Goal: Navigation & Orientation: Find specific page/section

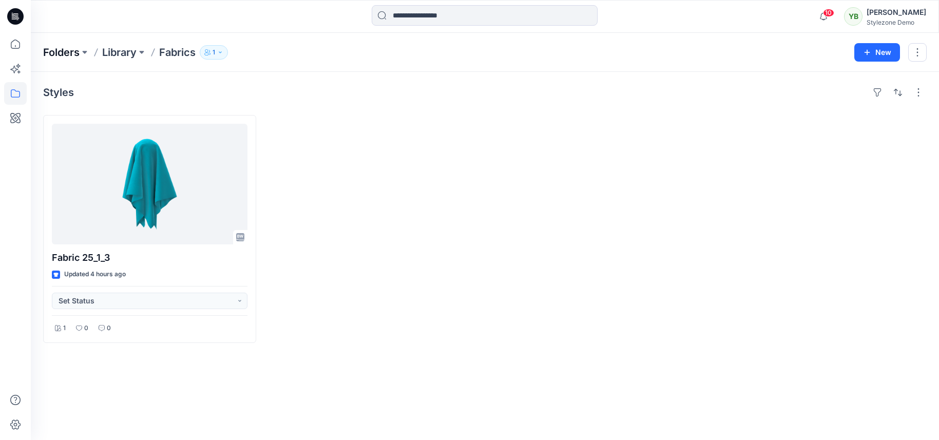
click at [57, 56] on p "Folders" at bounding box center [61, 52] width 36 height 14
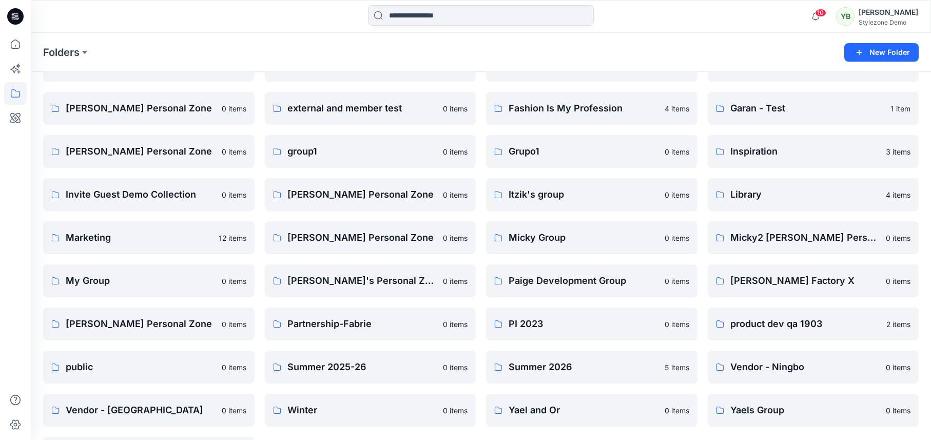
scroll to position [149, 0]
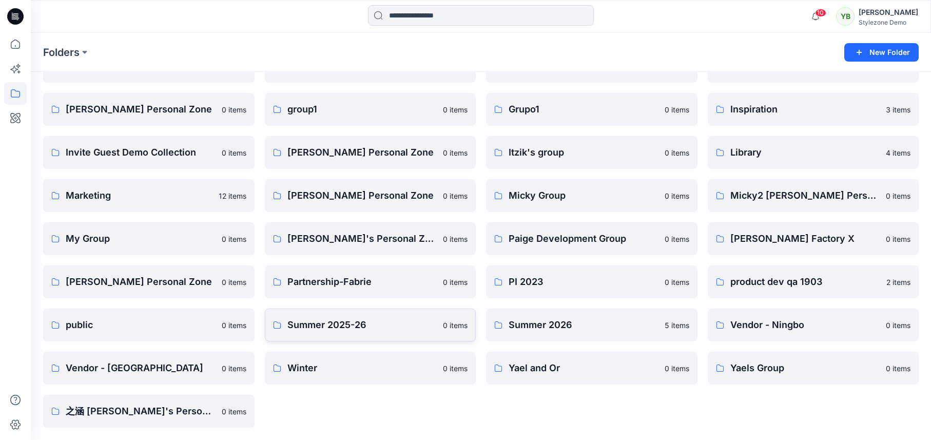
click at [371, 328] on p "Summer 2025-26" at bounding box center [362, 325] width 150 height 14
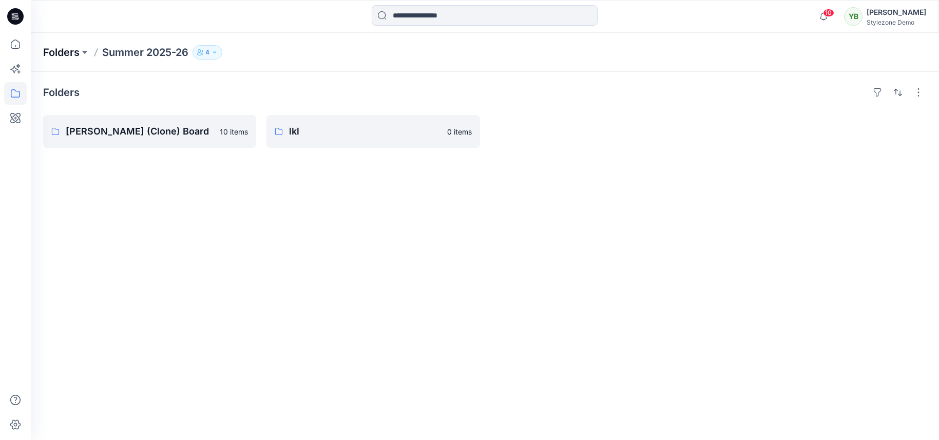
click at [76, 56] on p "Folders" at bounding box center [61, 52] width 36 height 14
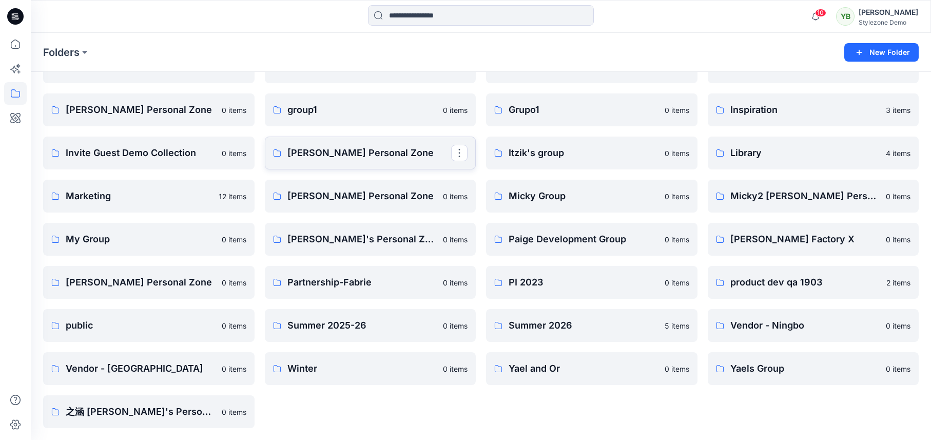
scroll to position [149, 0]
click at [569, 335] on link "Summer 2026" at bounding box center [591, 324] width 211 height 33
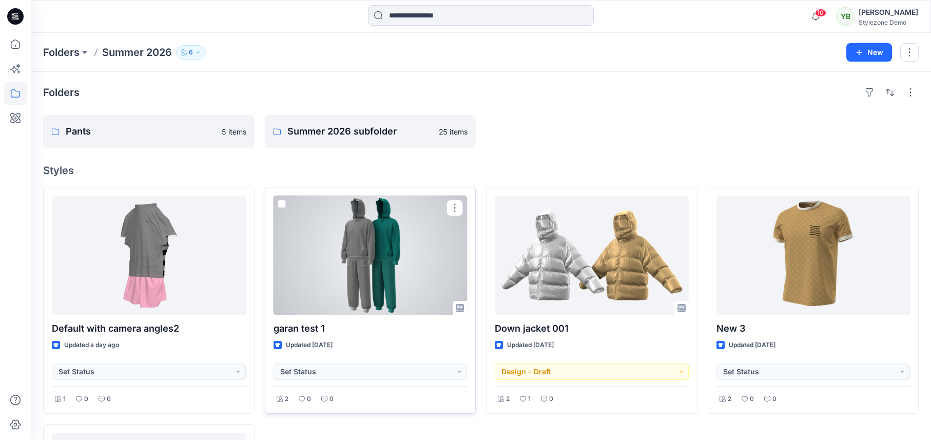
click at [393, 265] on div at bounding box center [371, 256] width 194 height 120
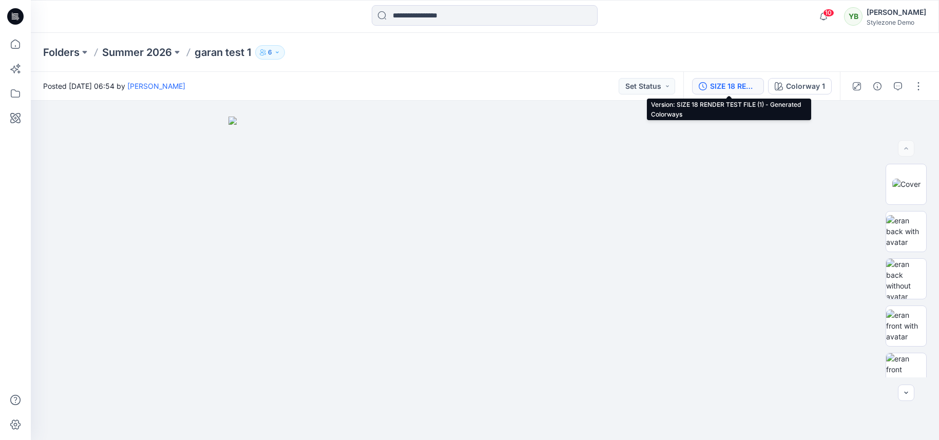
click at [756, 87] on div "SIZE 18 RENDER TEST FILE (1) - Generated Colorways" at bounding box center [733, 86] width 47 height 11
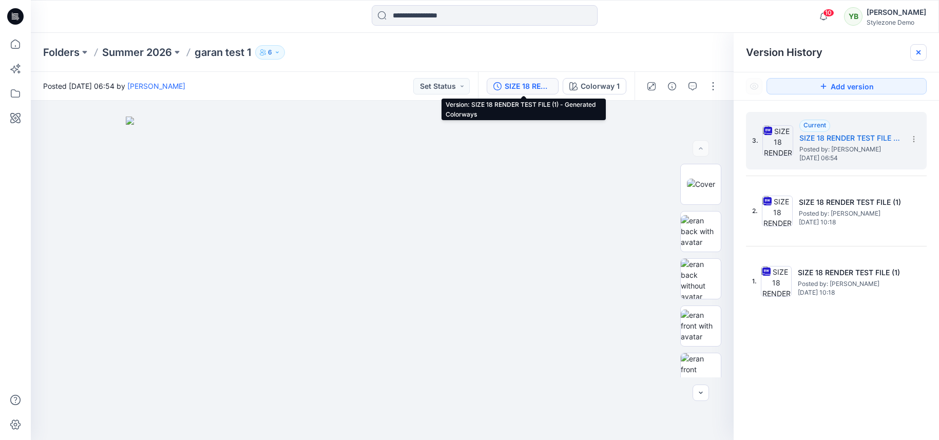
click at [914, 48] on icon at bounding box center [918, 52] width 8 height 8
